Goal: Find contact information: Find contact information

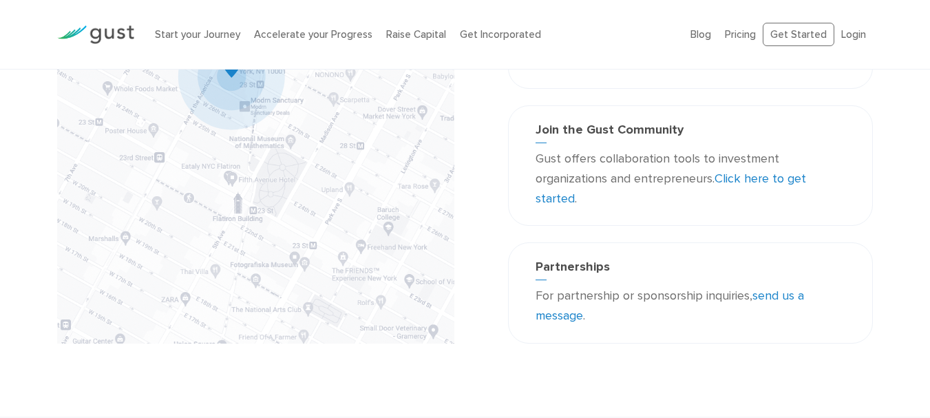
click at [778, 295] on link "send us a message" at bounding box center [670, 306] width 269 height 34
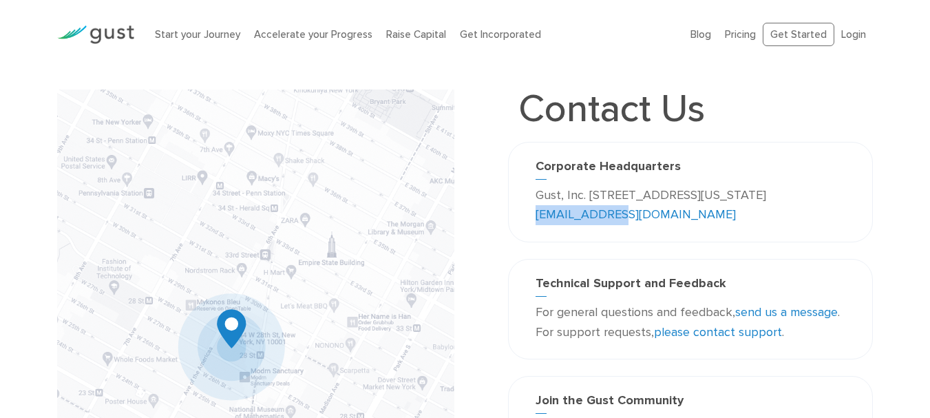
drag, startPoint x: 685, startPoint y: 216, endPoint x: 598, endPoint y: 214, distance: 86.8
click at [598, 214] on p "Gust, Inc. 188 Grand Street Second Floor New York, NY 10013 USA info@gust.com" at bounding box center [691, 206] width 310 height 40
copy link "[EMAIL_ADDRESS][DOMAIN_NAME]"
